Goal: Find specific page/section: Find specific page/section

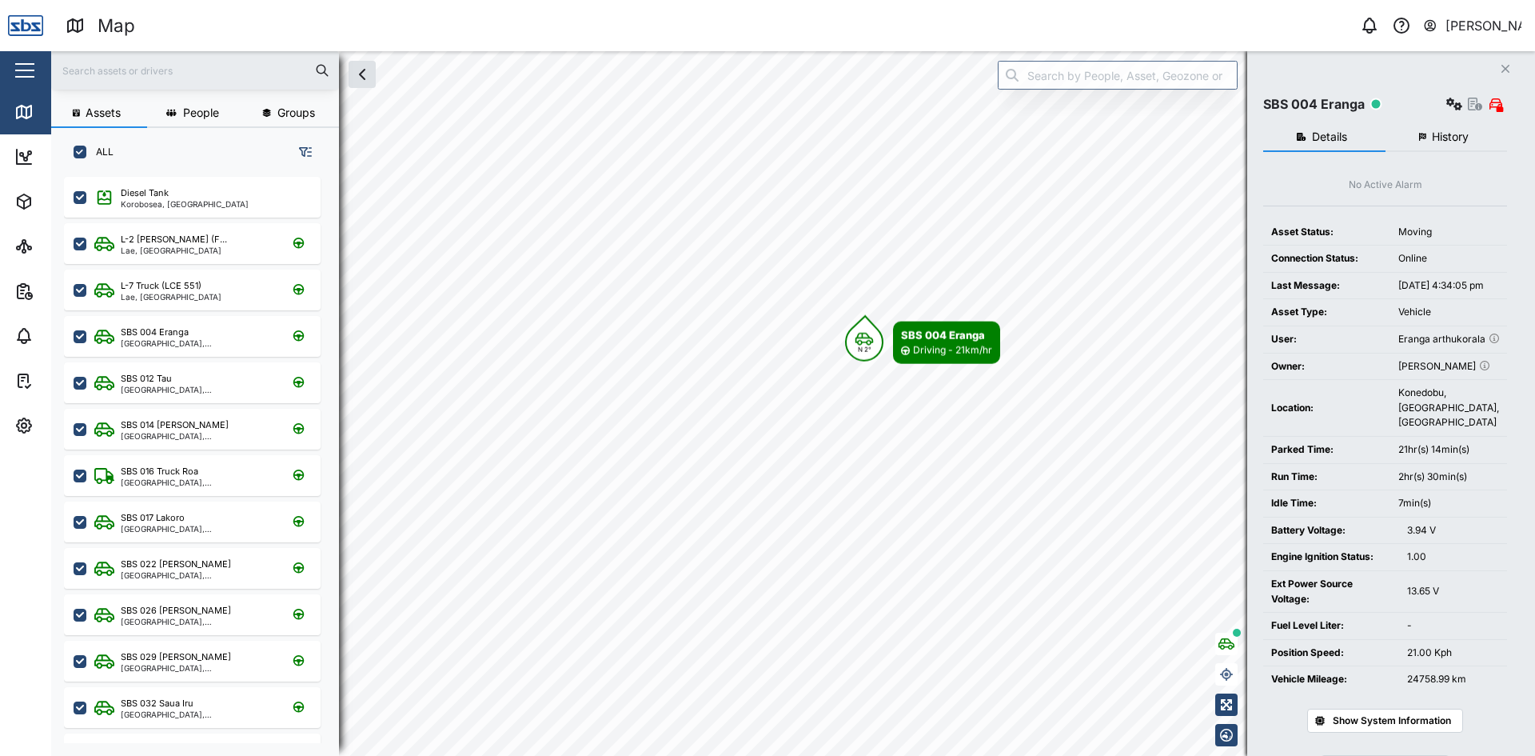
scroll to position [560, 250]
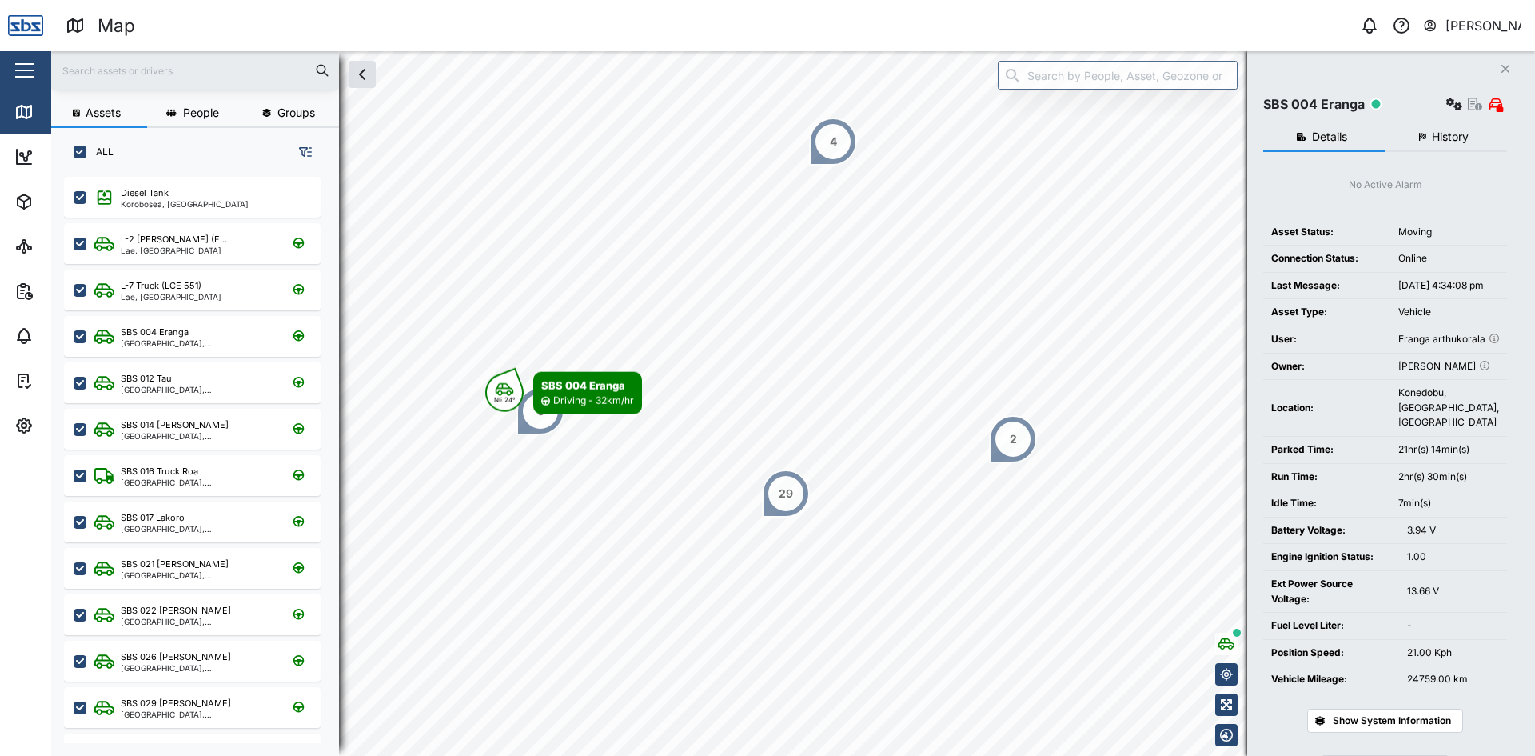
click at [1507, 66] on icon "Close" at bounding box center [1506, 68] width 10 height 13
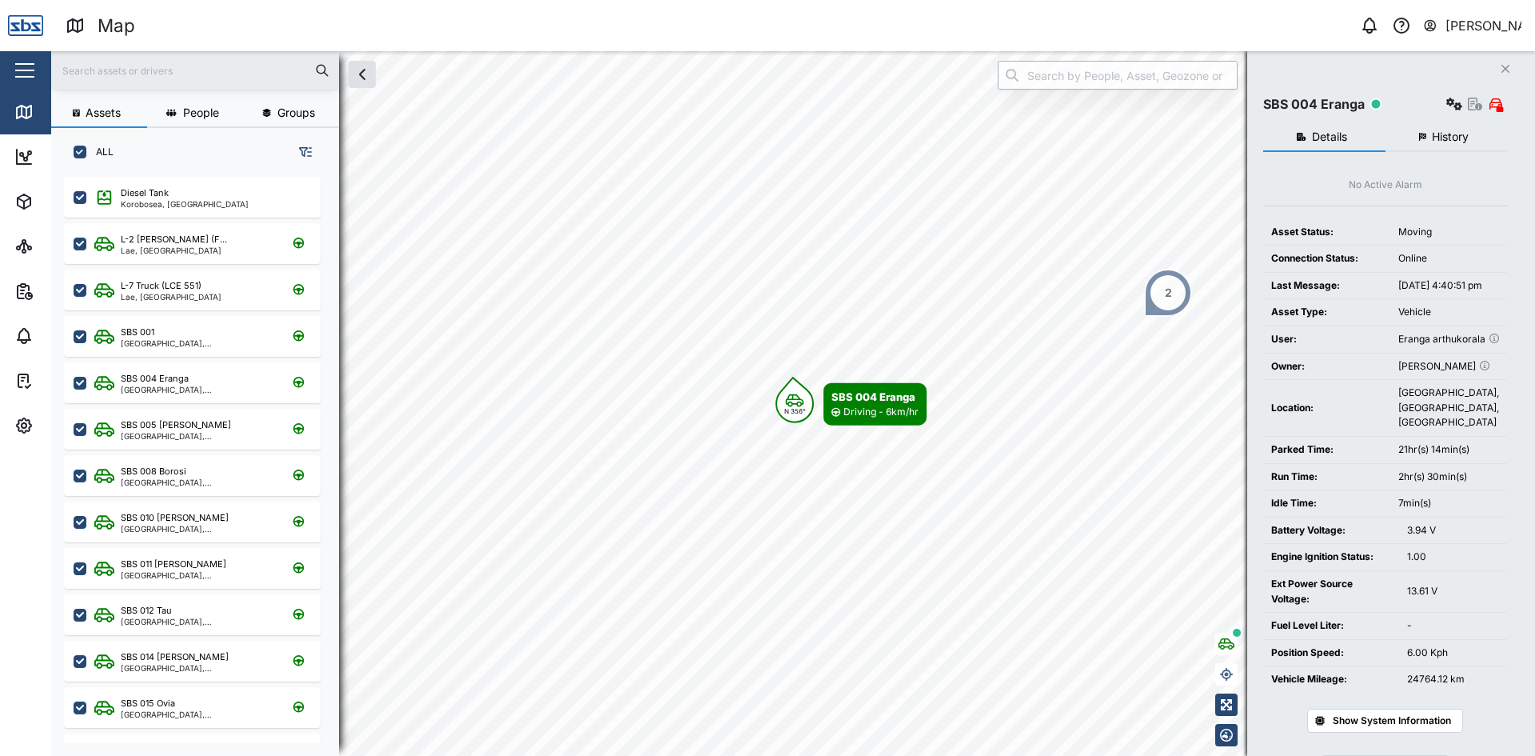
click at [1060, 74] on input "search" at bounding box center [1118, 75] width 240 height 29
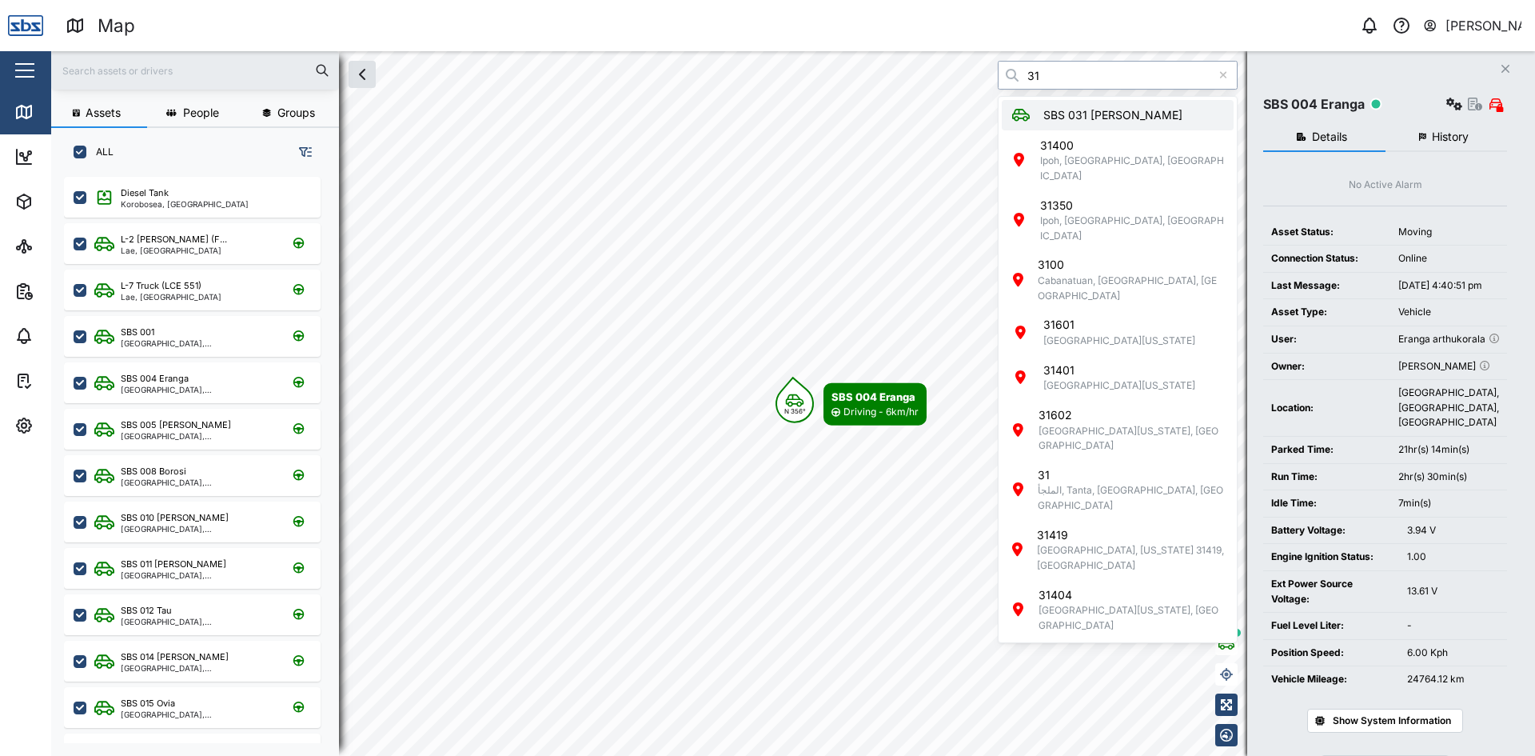
type input "SBS 031 [PERSON_NAME]"
